Goal: Task Accomplishment & Management: Use online tool/utility

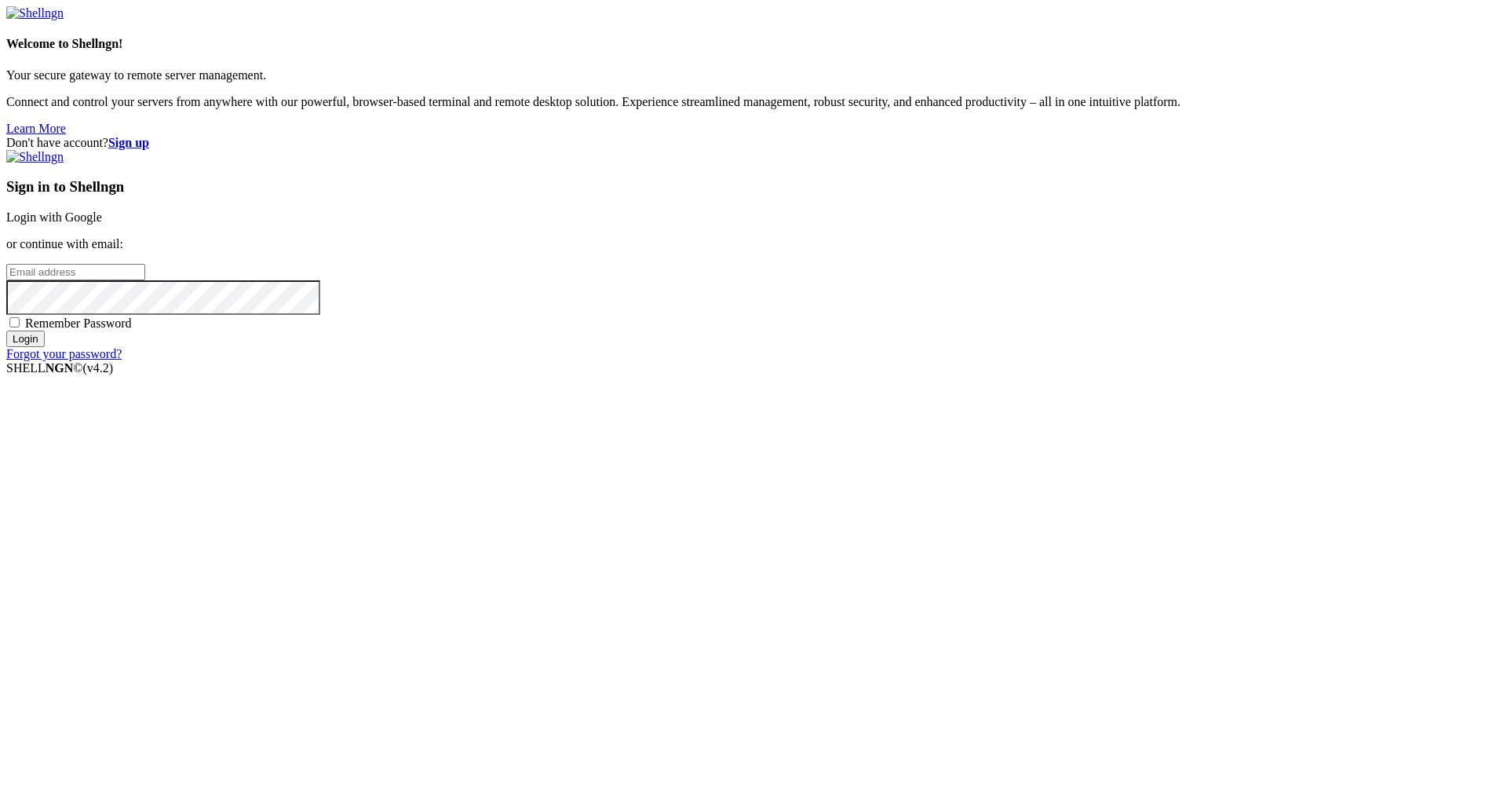
type input "[PERSON_NAME][EMAIL_ADDRESS][DOMAIN_NAME]"
click at [44, 347] on input "Login" at bounding box center [25, 338] width 39 height 16
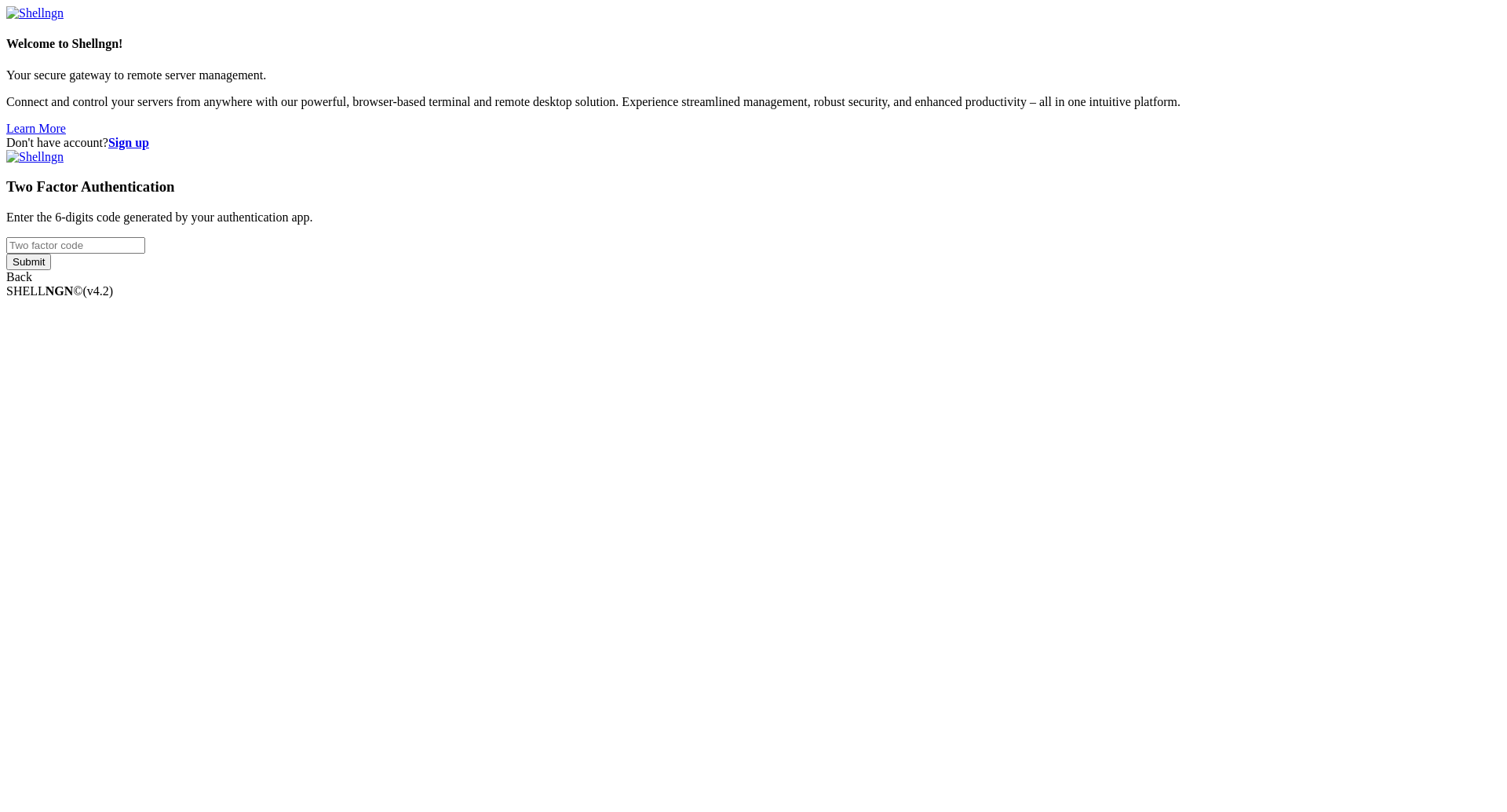
click at [145, 253] on input "number" at bounding box center [75, 245] width 139 height 16
type input "895070"
click at [145, 253] on input "895070" at bounding box center [75, 245] width 139 height 16
click at [51, 270] on input "Submit" at bounding box center [28, 261] width 44 height 16
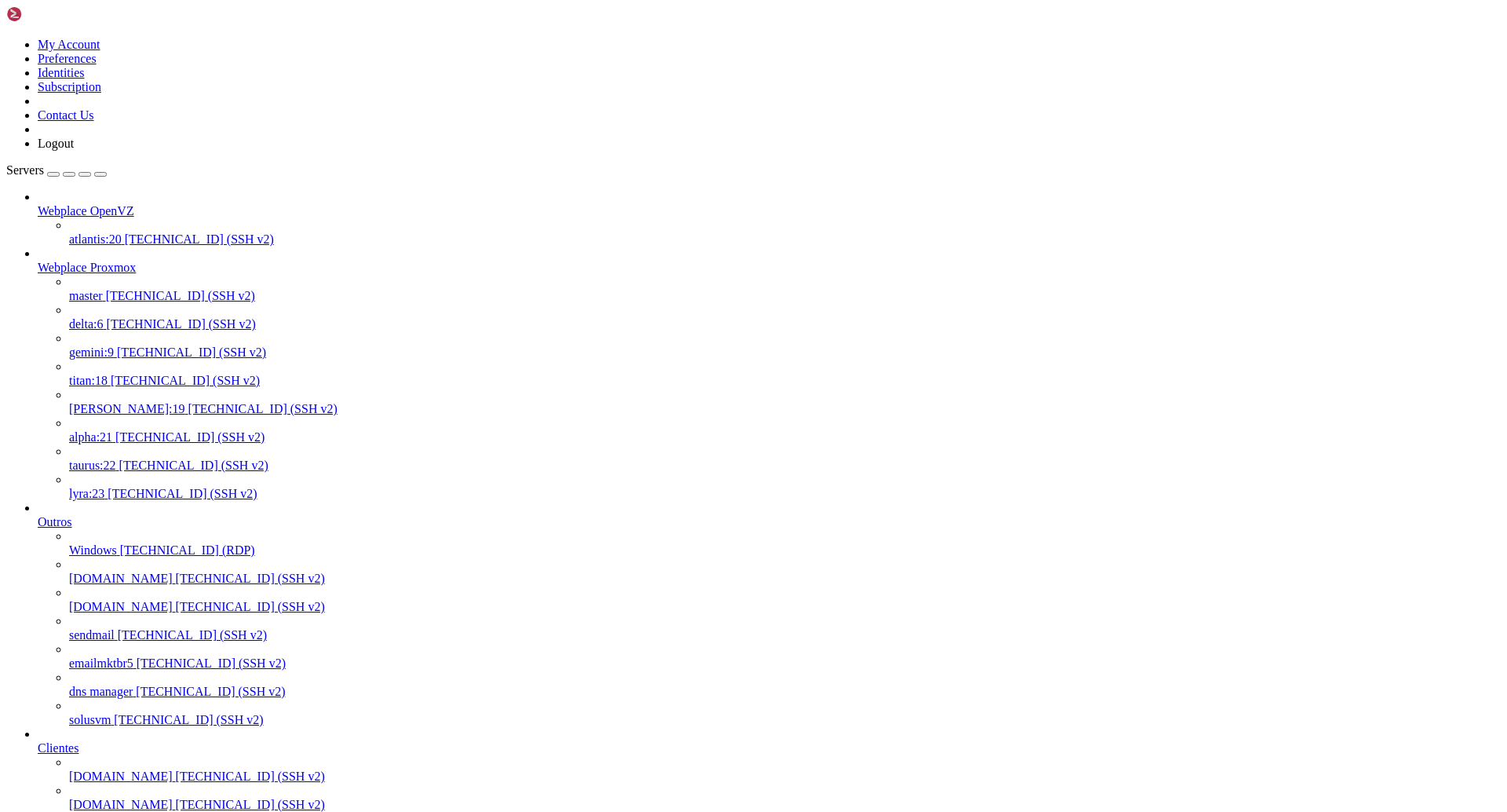
scroll to position [942, 0]
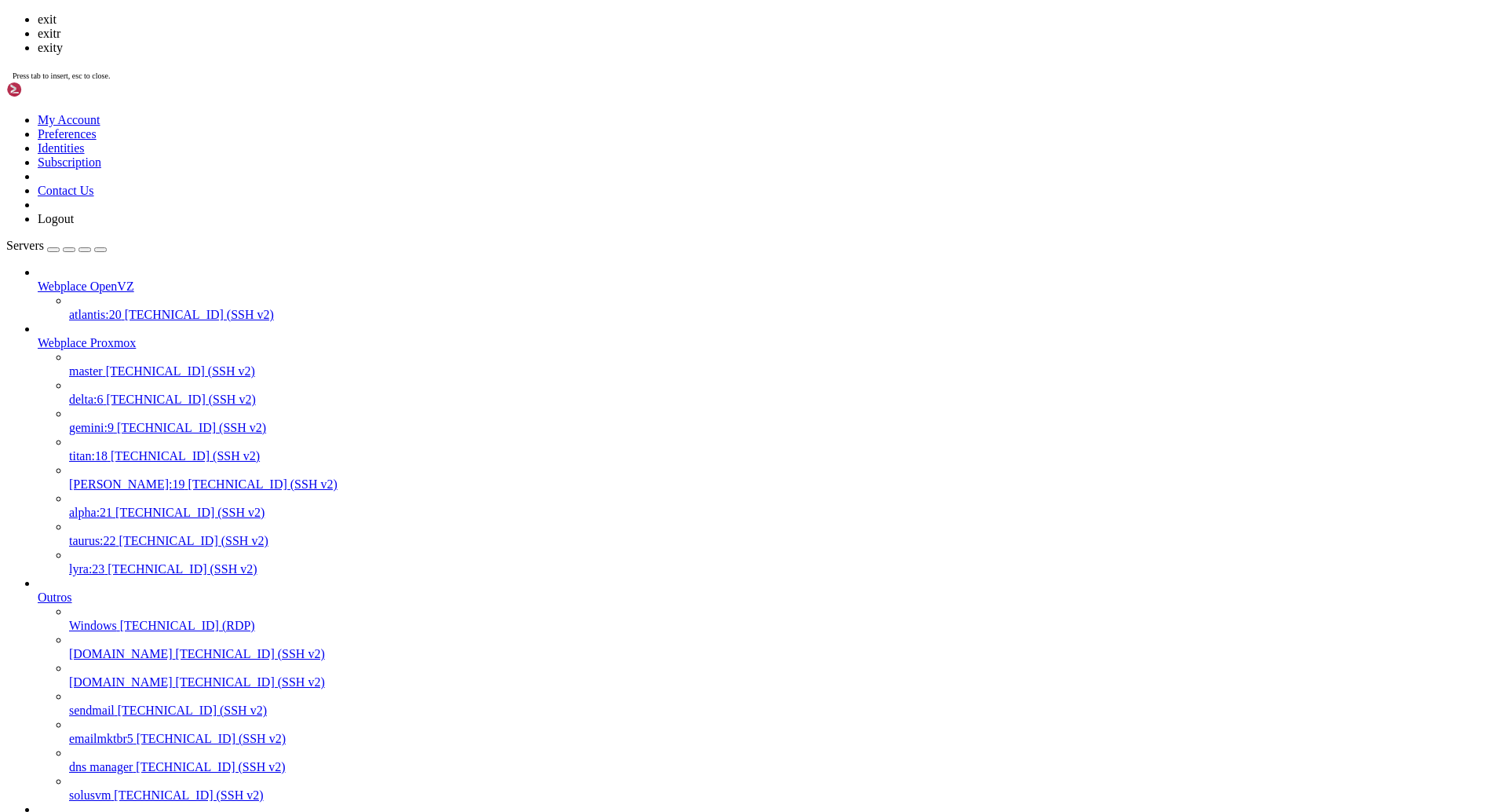
scroll to position [43, 0]
